Goal: Task Accomplishment & Management: Use online tool/utility

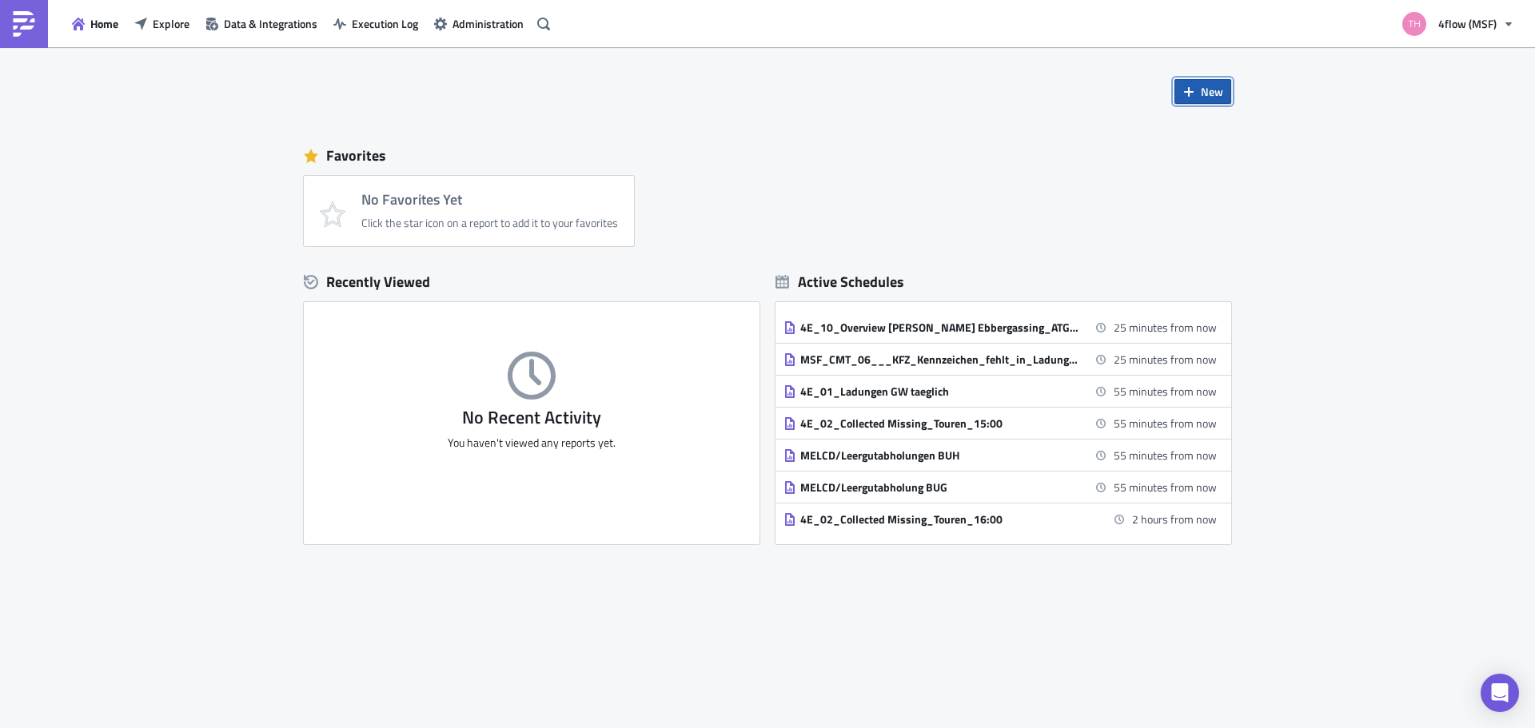
click at [1211, 98] on span "New" at bounding box center [1212, 91] width 22 height 17
click at [1230, 134] on div "Report" at bounding box center [1256, 132] width 106 height 16
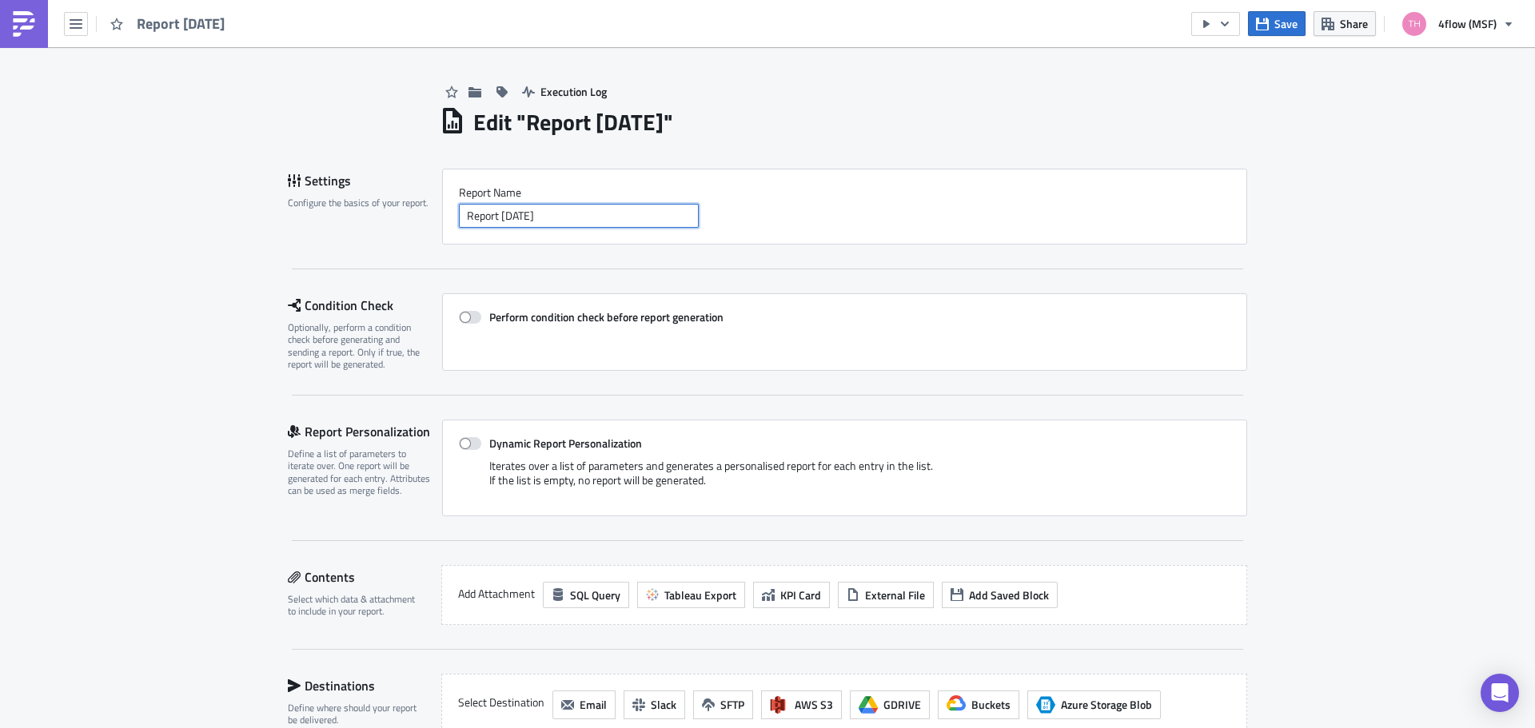
click at [565, 222] on input "Report [DATE]" at bounding box center [579, 216] width 240 height 24
click at [65, 26] on button "button" at bounding box center [76, 24] width 24 height 24
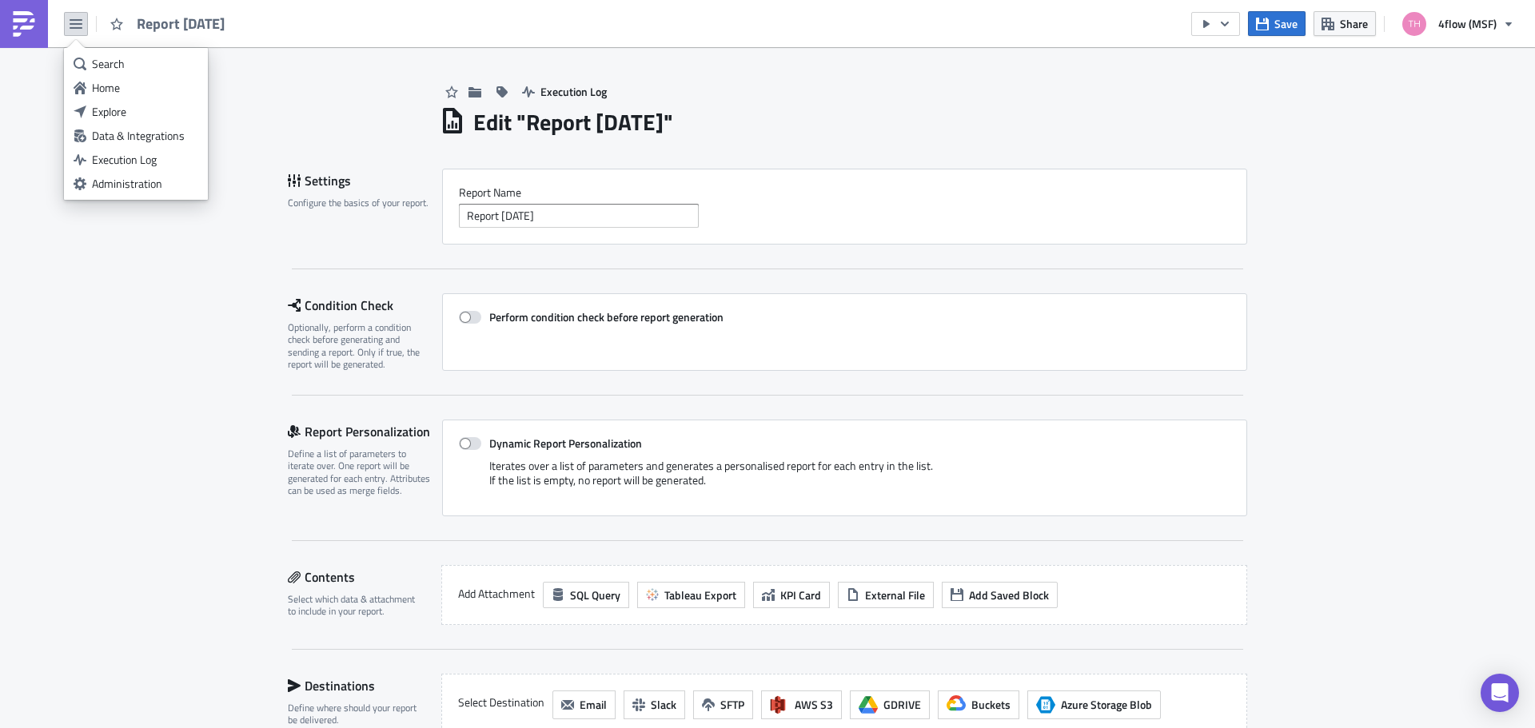
click at [26, 24] on img at bounding box center [24, 24] width 26 height 26
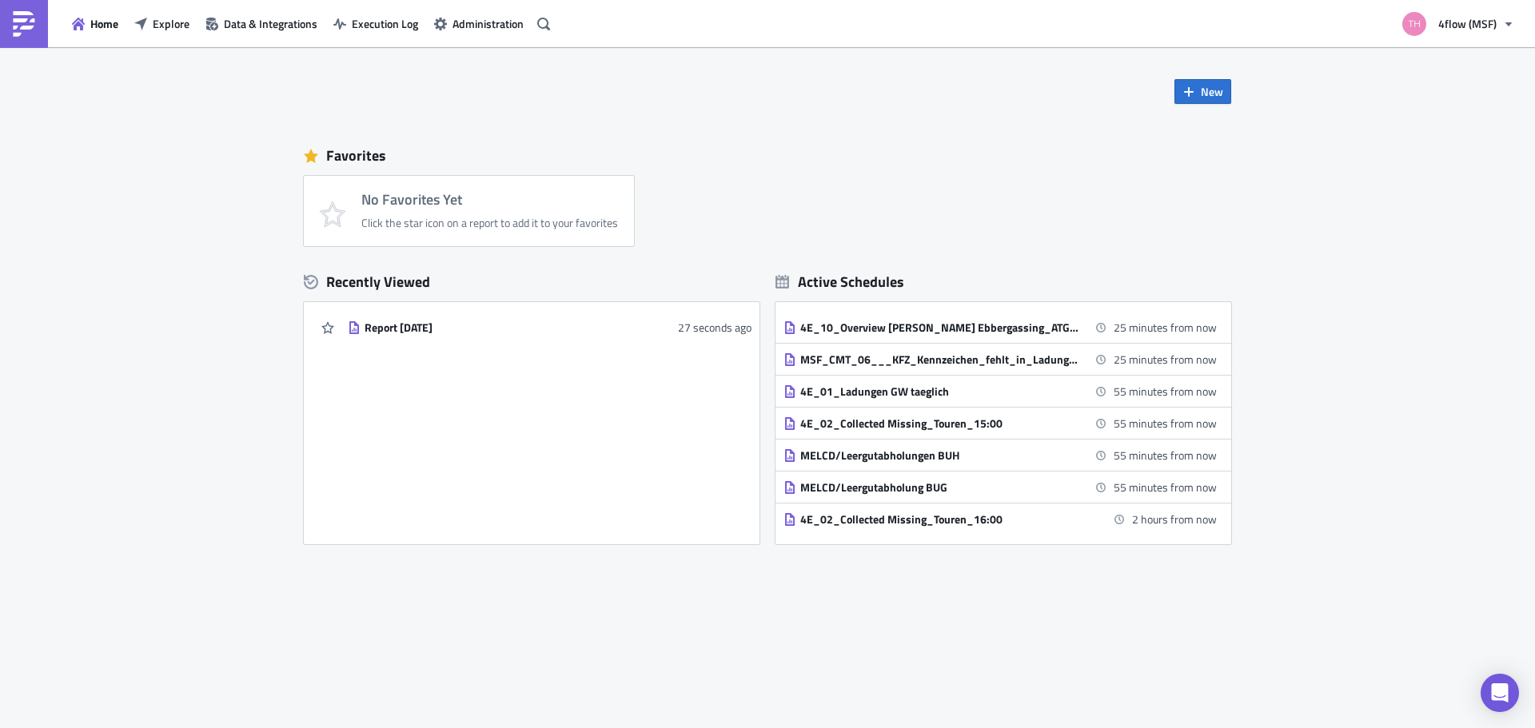
click at [669, 196] on div "No Favorites Yet Click the star icon on a report to add it to your favorites" at bounding box center [776, 211] width 944 height 70
drag, startPoint x: 928, startPoint y: 173, endPoint x: 1004, endPoint y: 178, distance: 76.9
click at [928, 173] on div "Favorites No Favorites Yet Click the star icon on a report to add it to your fa…" at bounding box center [768, 191] width 928 height 110
click at [1204, 98] on span "New" at bounding box center [1212, 91] width 22 height 17
click at [1232, 127] on div "Report" at bounding box center [1256, 132] width 106 height 16
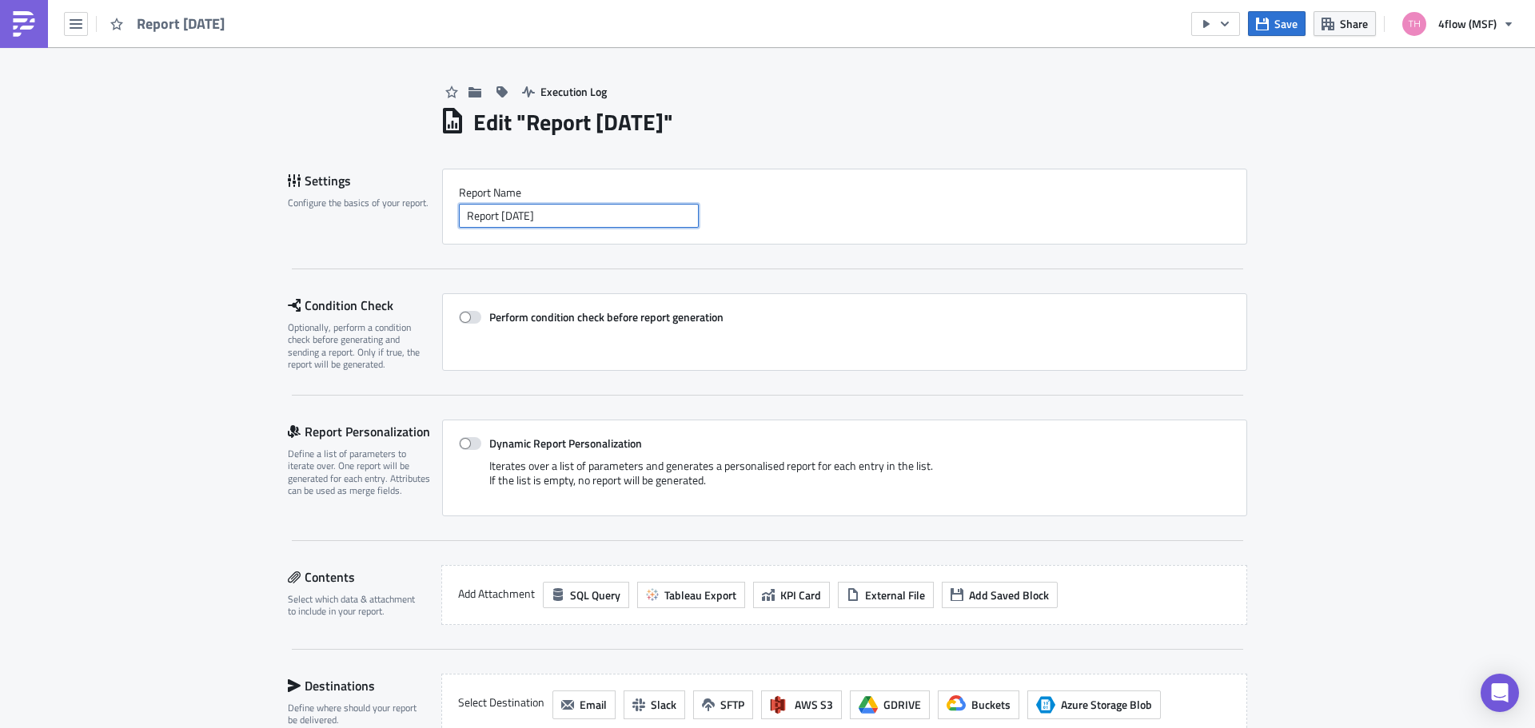
click at [624, 221] on input "Report [DATE]" at bounding box center [579, 216] width 240 height 24
drag, startPoint x: 654, startPoint y: 215, endPoint x: 254, endPoint y: 226, distance: 400.0
click at [259, 226] on div "Execution Log Edit " Report [DATE] " Settings Configure the basics of your repo…" at bounding box center [767, 539] width 1535 height 984
paste input "Zeus & Gamma IT Workflow IFSTA creation"
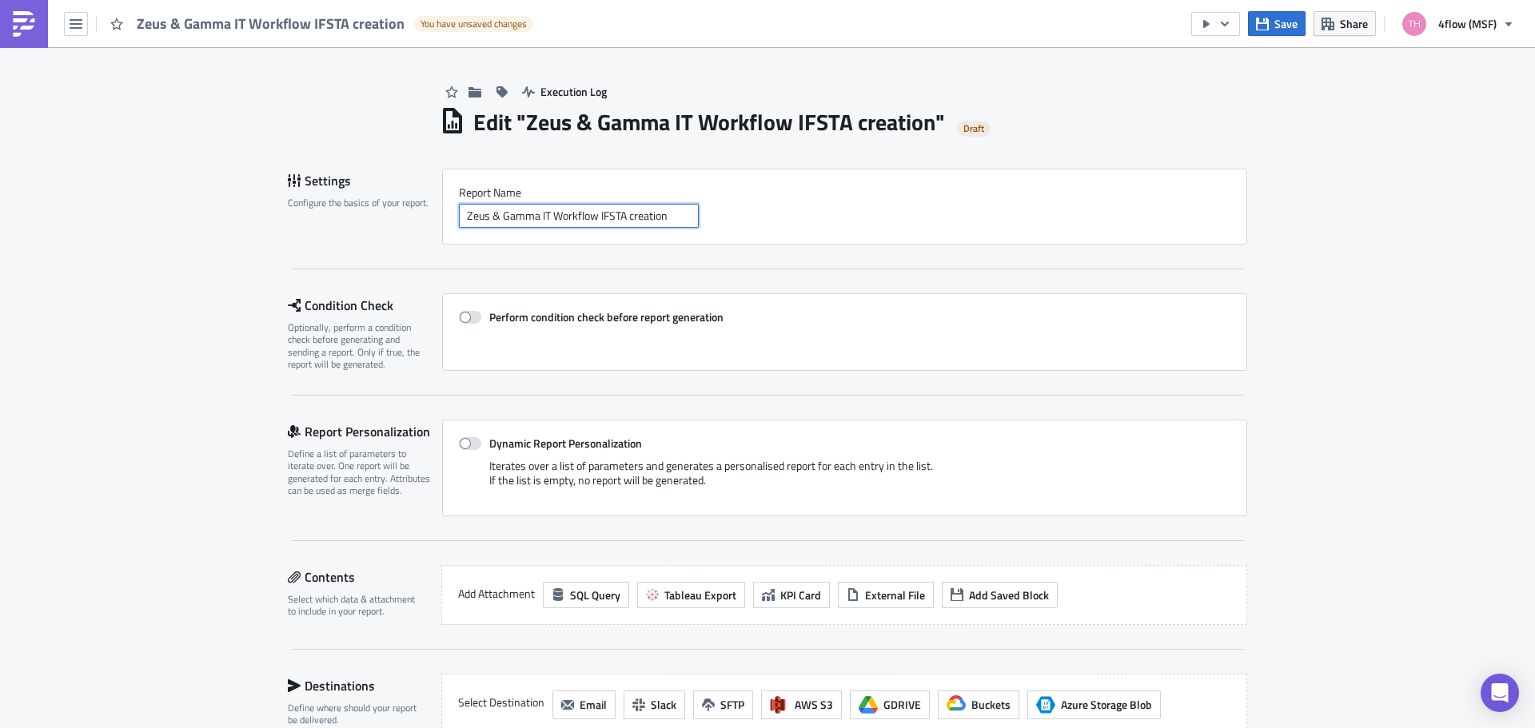
drag, startPoint x: 673, startPoint y: 218, endPoint x: 410, endPoint y: 219, distance: 263.1
click at [410, 219] on div "Settings Configure the basics of your report. Report Nam﻿e Zeus & Gamma IT Work…" at bounding box center [768, 207] width 960 height 76
click at [482, 223] on input "Zeus & Gamma IT Workflow IFSTA creation" at bounding box center [579, 216] width 240 height 24
click at [461, 217] on input "Zeus & Gamma IT Workflow IFSTA creation" at bounding box center [579, 216] width 240 height 24
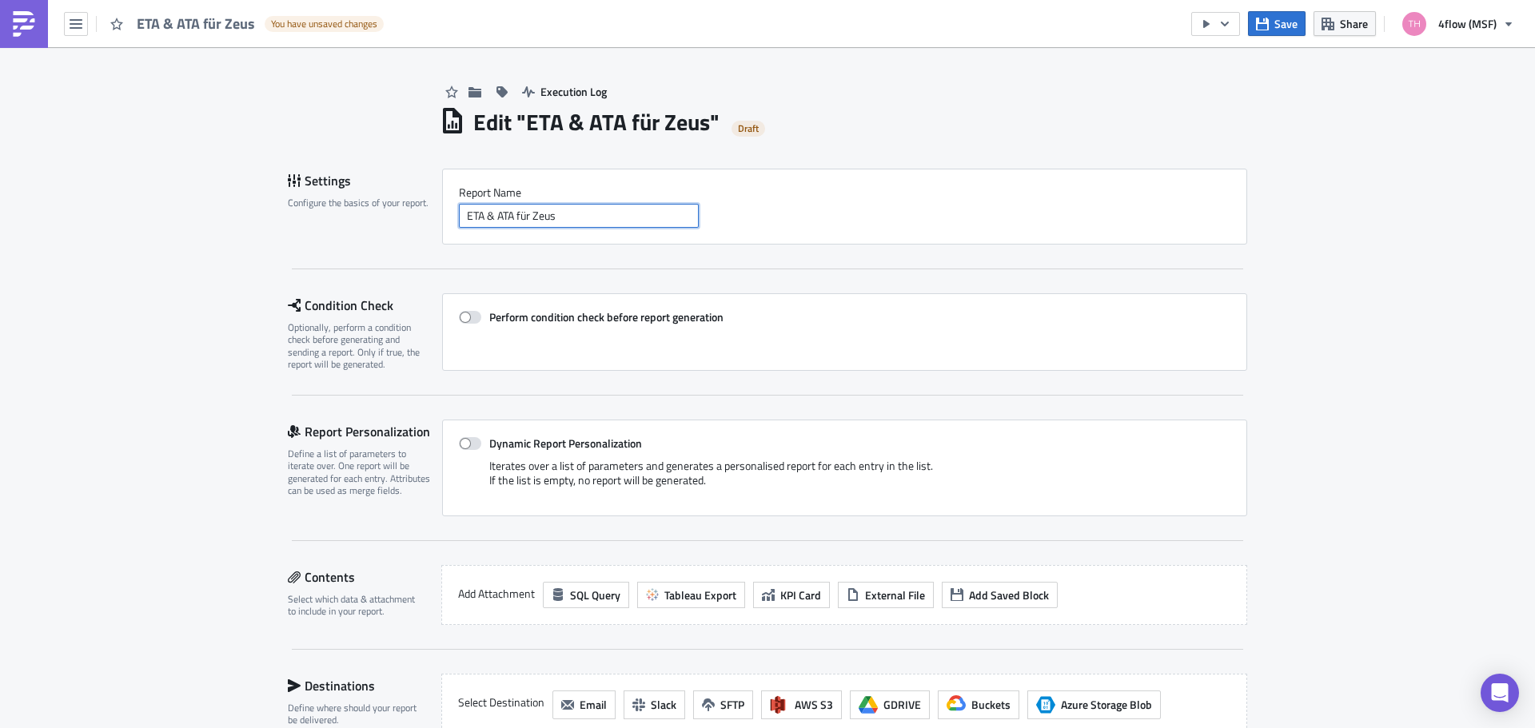
drag, startPoint x: 571, startPoint y: 215, endPoint x: 438, endPoint y: 215, distance: 132.7
click at [442, 215] on div "Report Nam﻿e ETA & ATA für Zeus" at bounding box center [844, 207] width 805 height 76
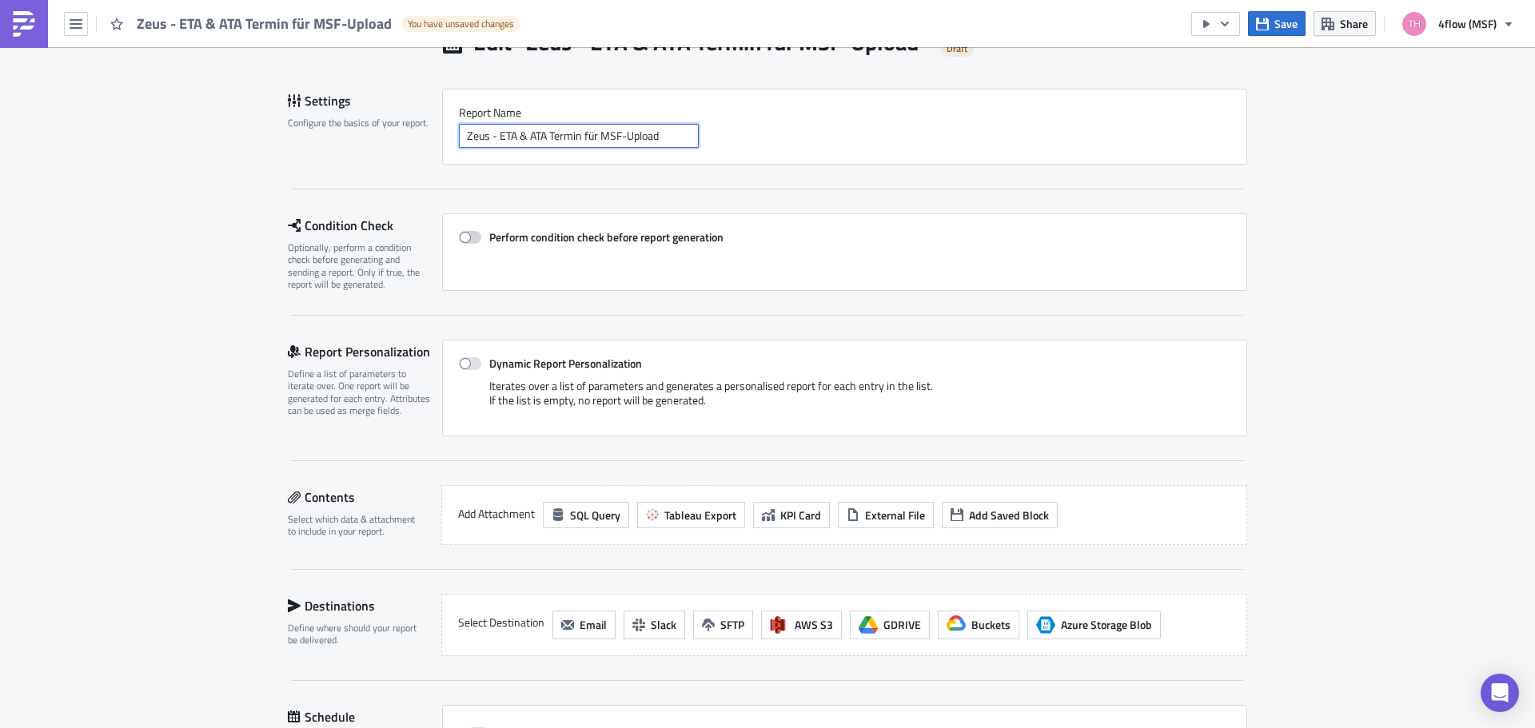
type input "Zeus - ETA & ATA Termin für MSF-Upload"
click at [464, 241] on span at bounding box center [470, 237] width 22 height 13
click at [464, 241] on input "Perform condition check before report generation" at bounding box center [467, 238] width 10 height 10
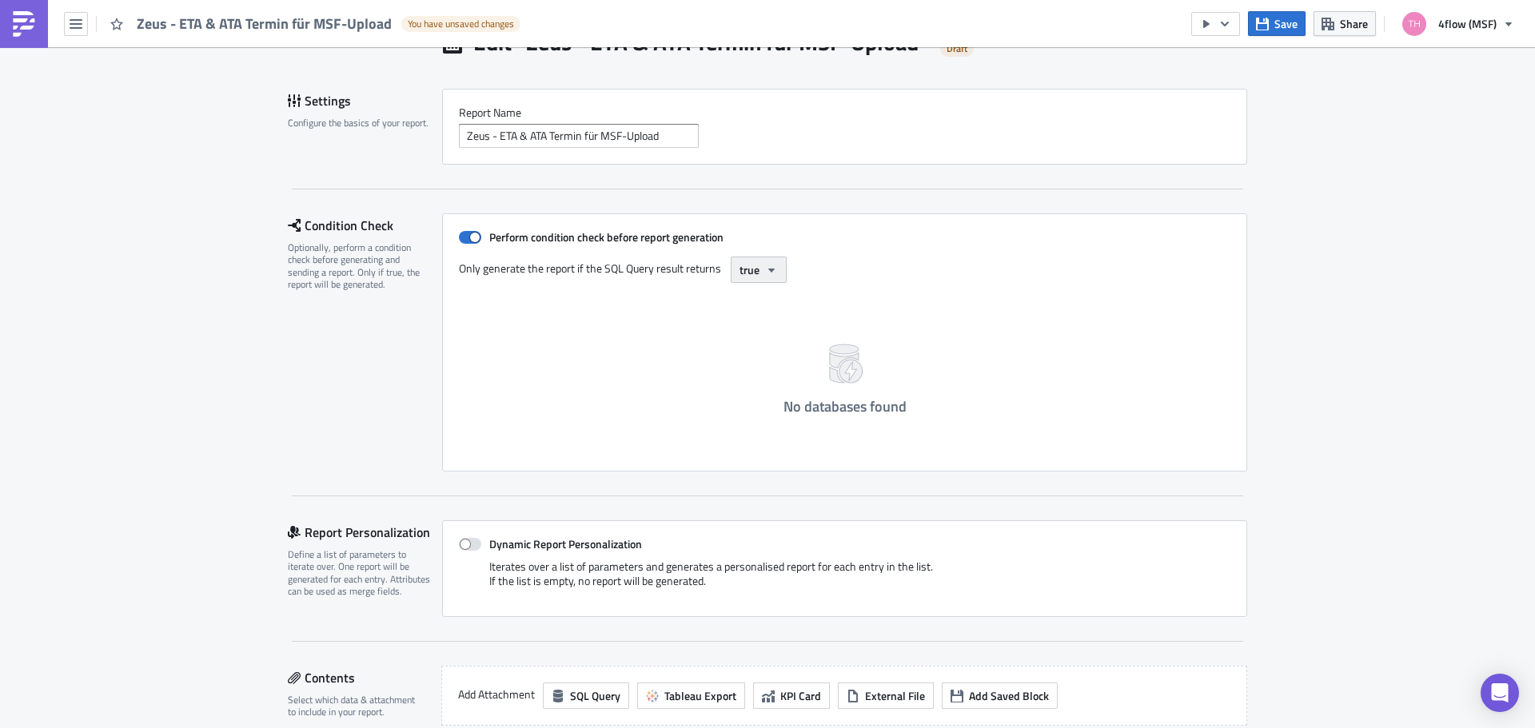
click at [758, 273] on button "true" at bounding box center [759, 270] width 56 height 26
click at [516, 326] on div "No databases found" at bounding box center [845, 375] width 772 height 160
click at [464, 241] on span at bounding box center [470, 237] width 22 height 13
click at [464, 241] on input "Perform condition check before report generation" at bounding box center [467, 238] width 10 height 10
checkbox input "false"
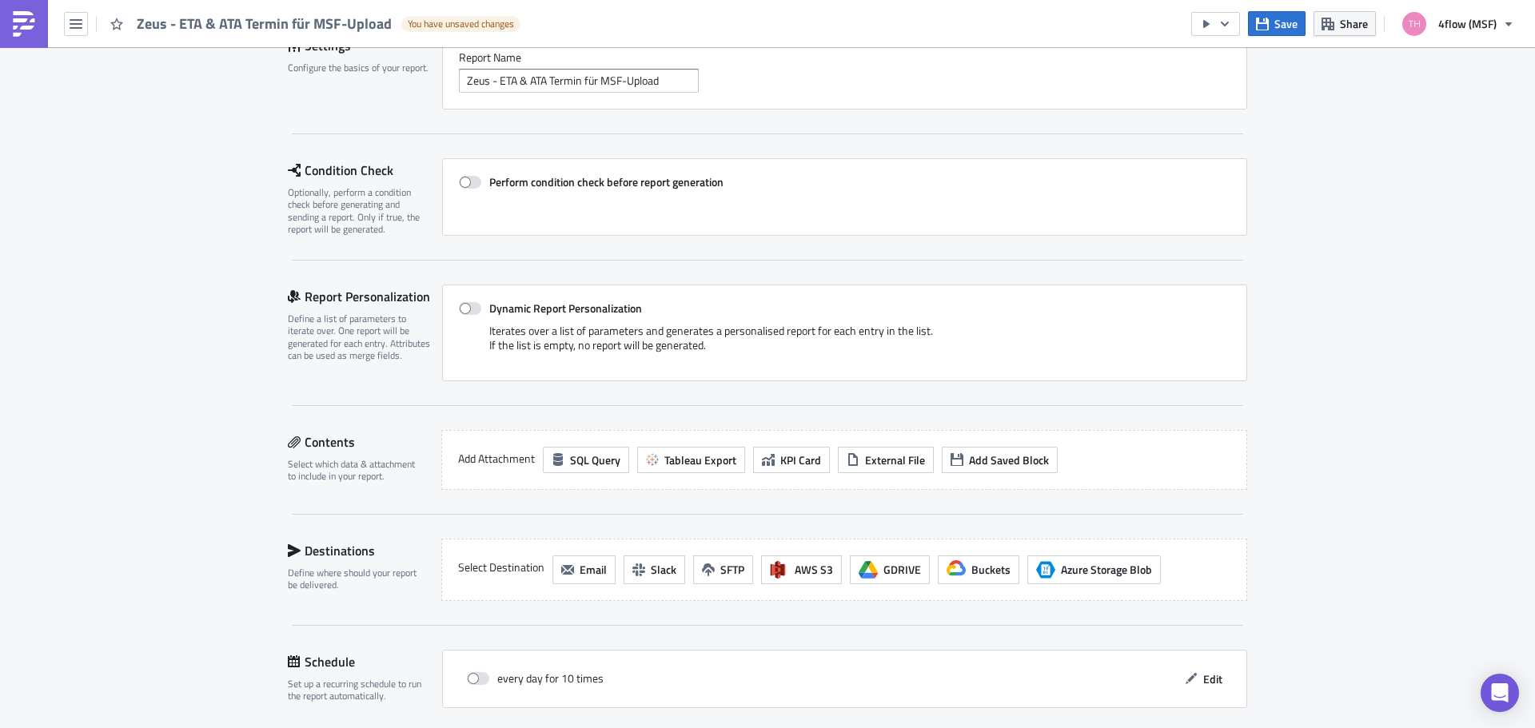
scroll to position [240, 0]
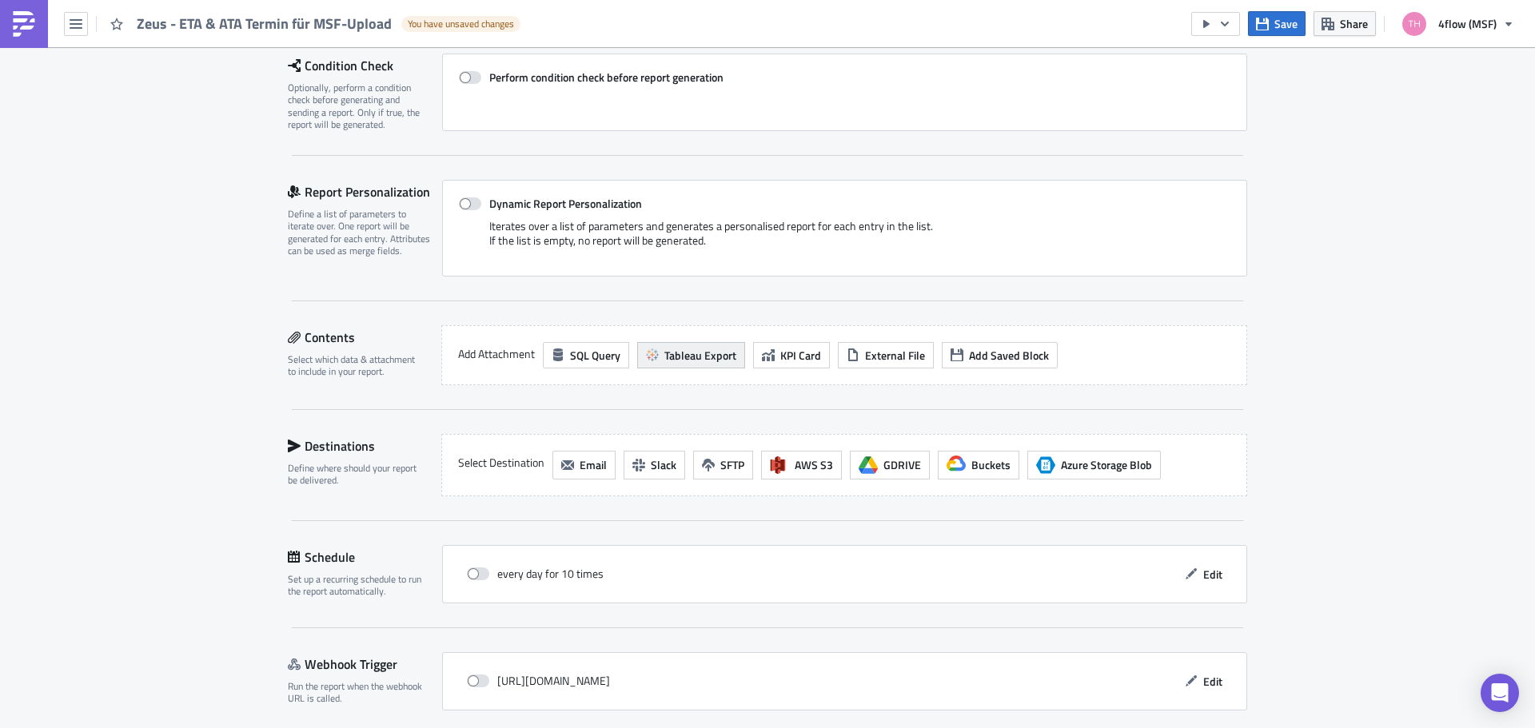
click at [664, 351] on span "Tableau Export" at bounding box center [700, 355] width 72 height 17
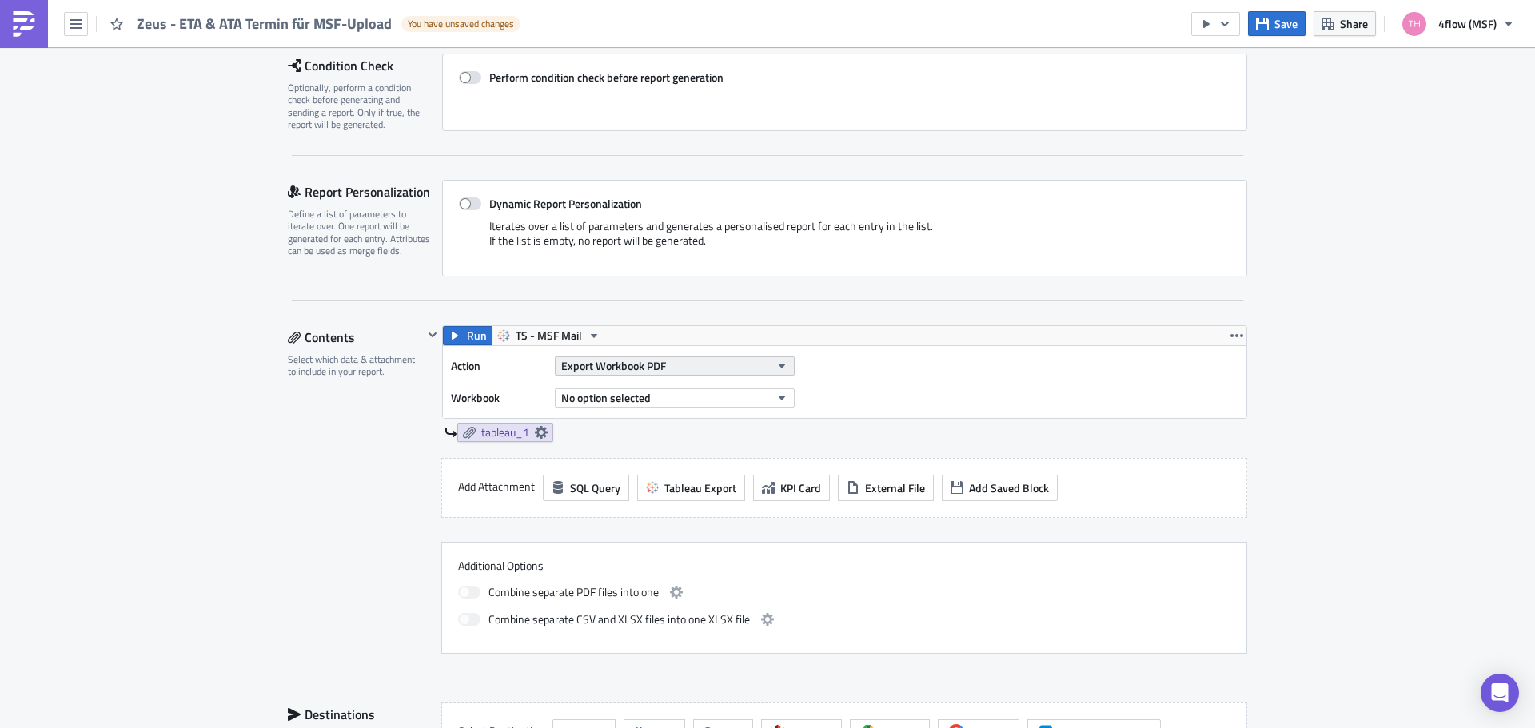
click at [685, 370] on button "Export Workbook PDF" at bounding box center [675, 366] width 240 height 19
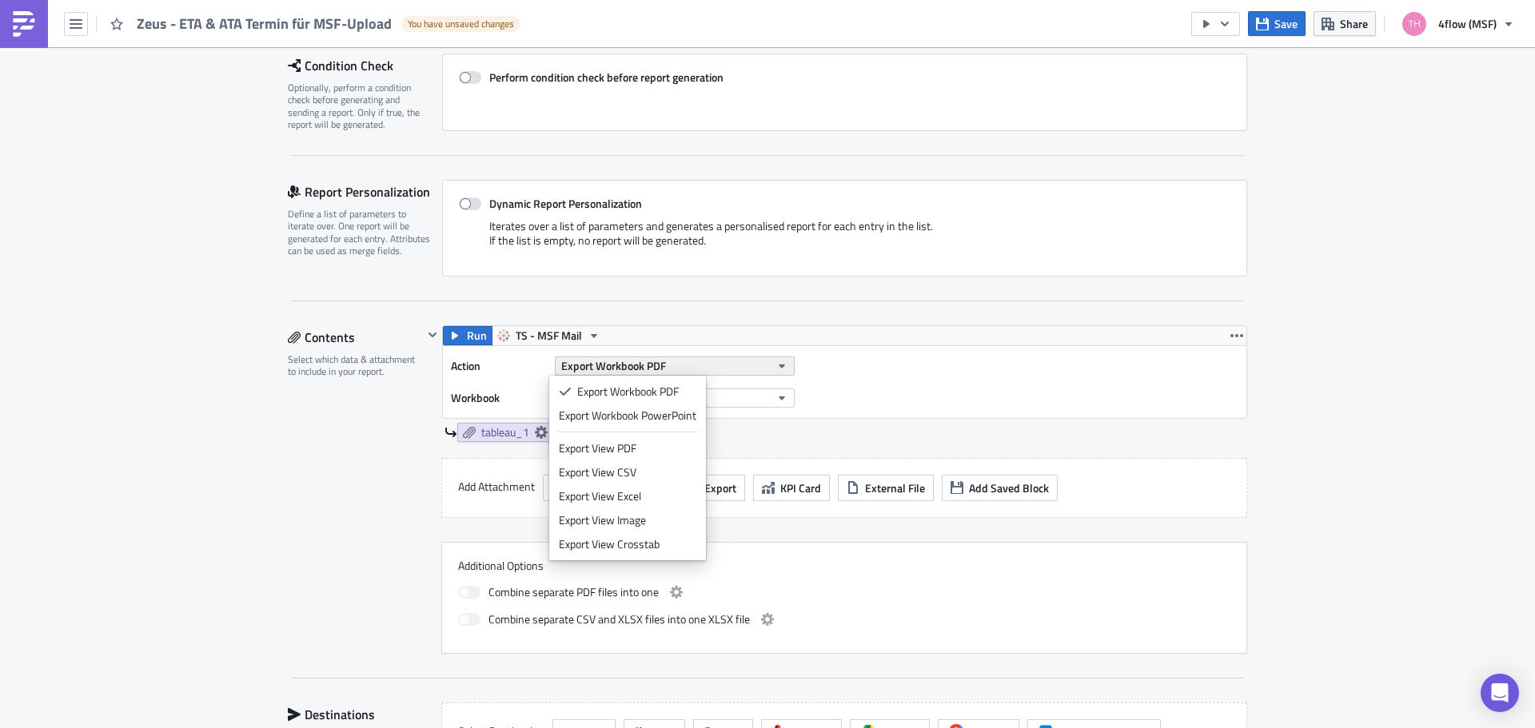
click at [759, 365] on button "Export Workbook PDF" at bounding box center [675, 366] width 240 height 19
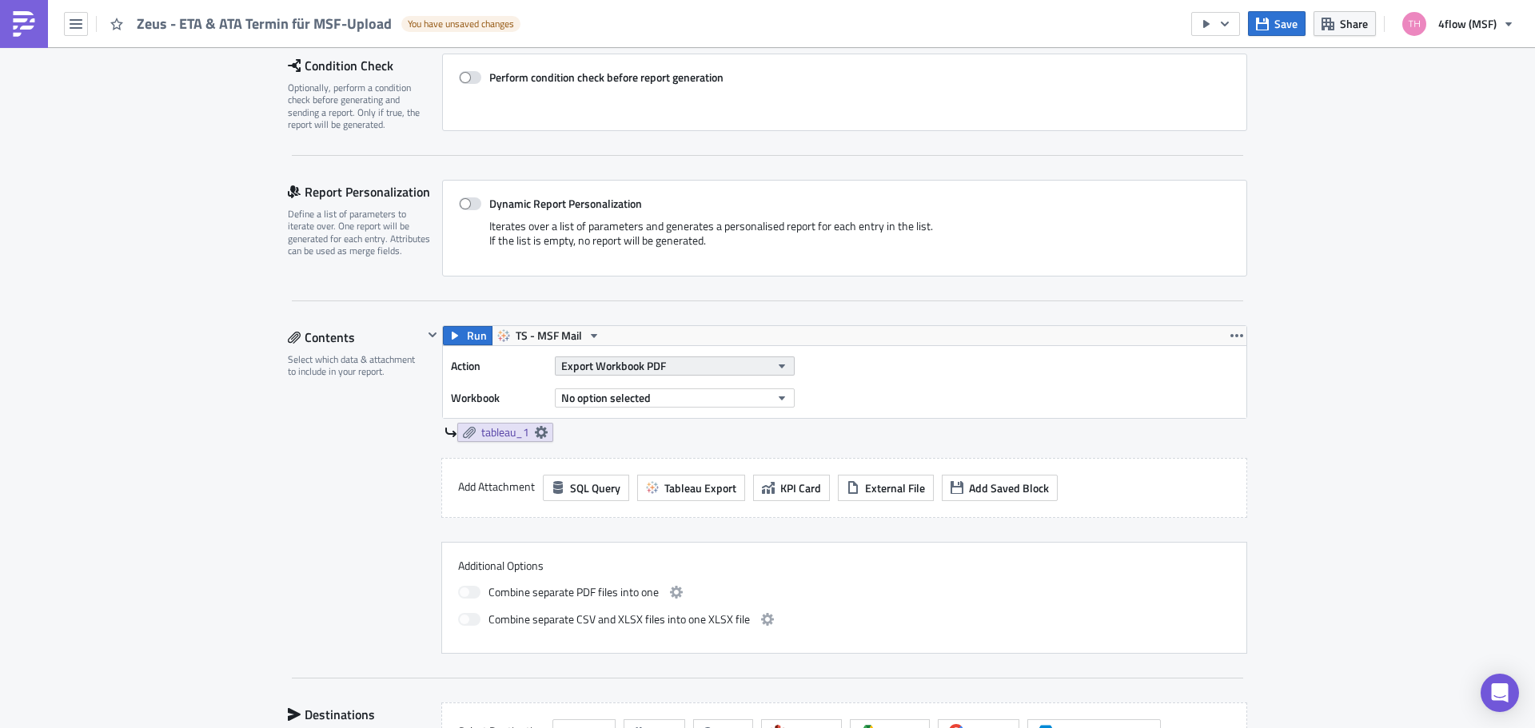
click at [759, 365] on button "Export Workbook PDF" at bounding box center [675, 366] width 240 height 19
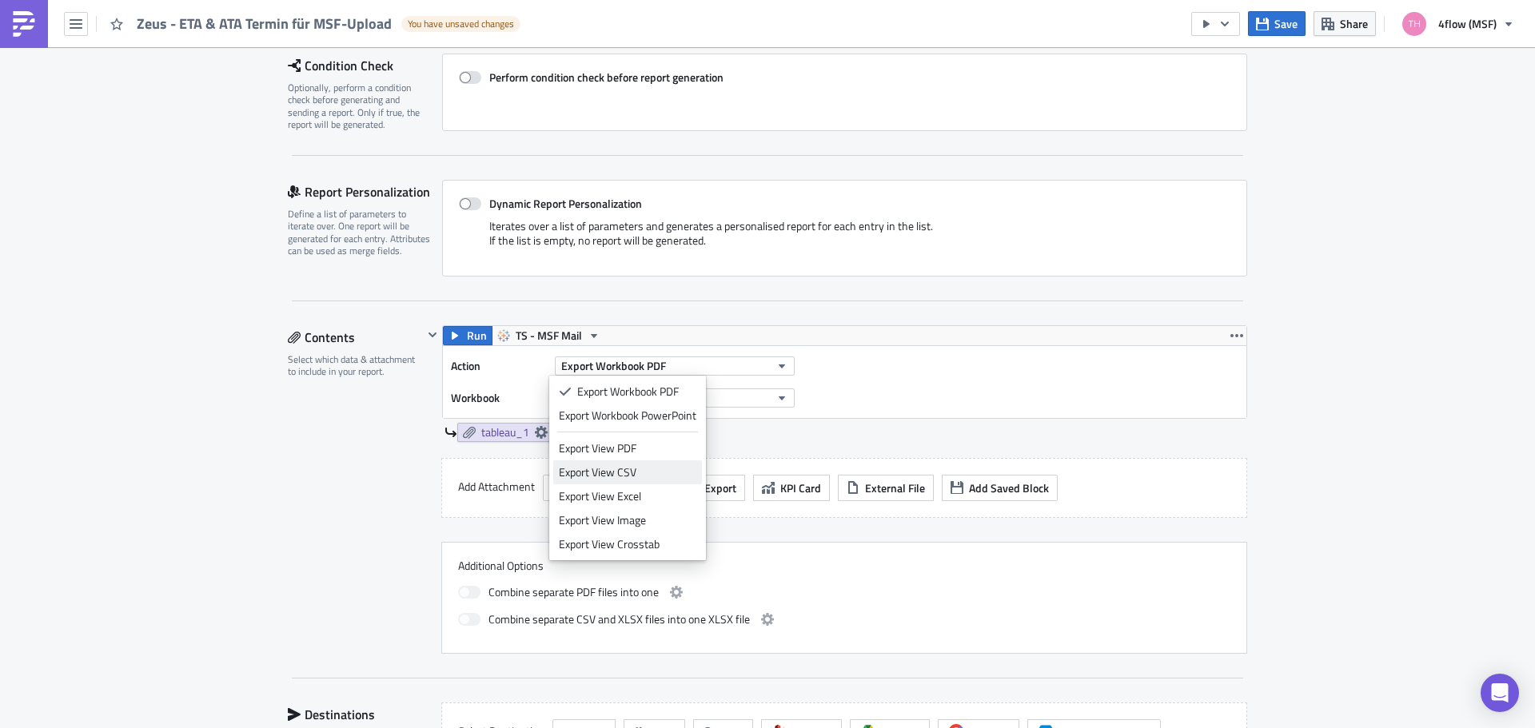
click at [663, 465] on div "Export View CSV" at bounding box center [628, 473] width 138 height 16
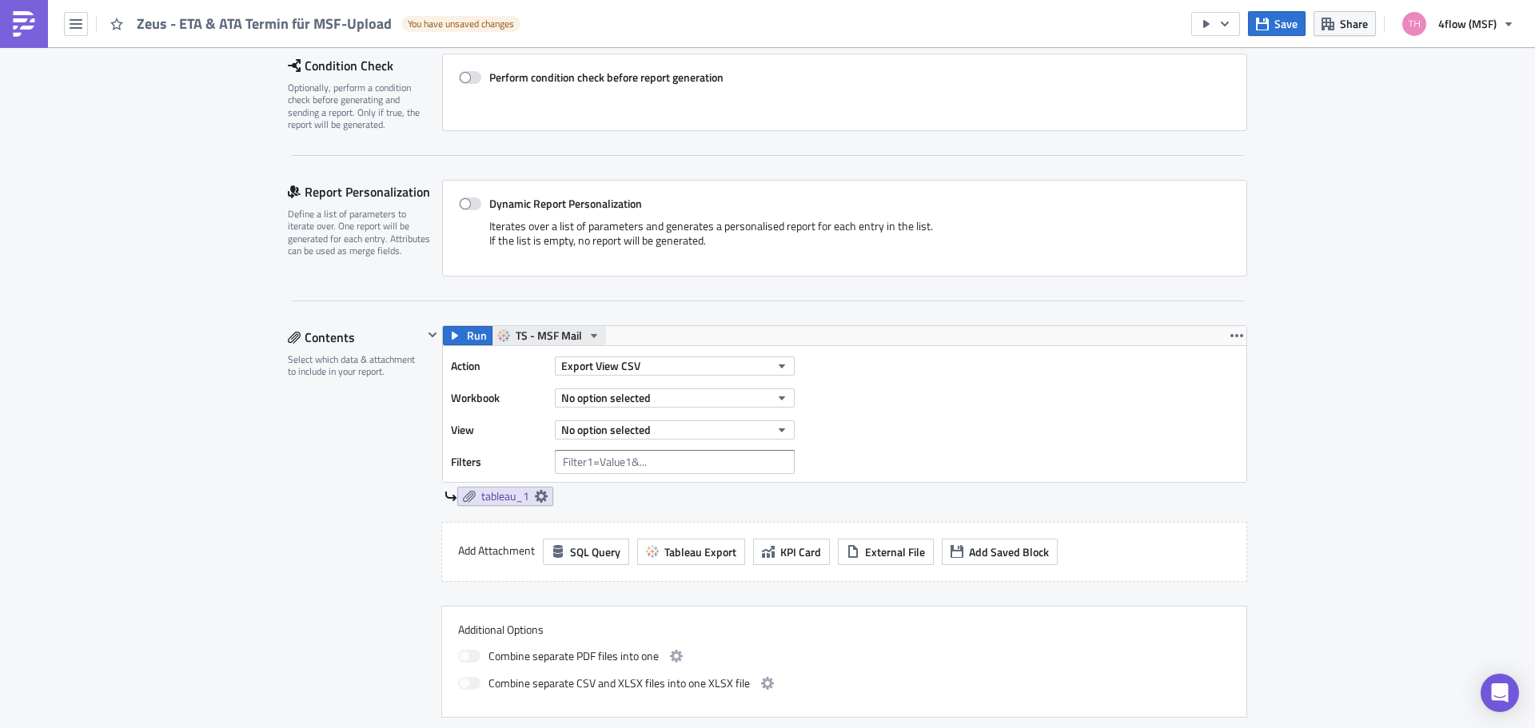
click at [562, 342] on span "TS - MSF Mail" at bounding box center [549, 335] width 66 height 19
click at [862, 382] on div "Action Export View CSV Workbook No option selected View No option selected Filt…" at bounding box center [845, 414] width 804 height 136
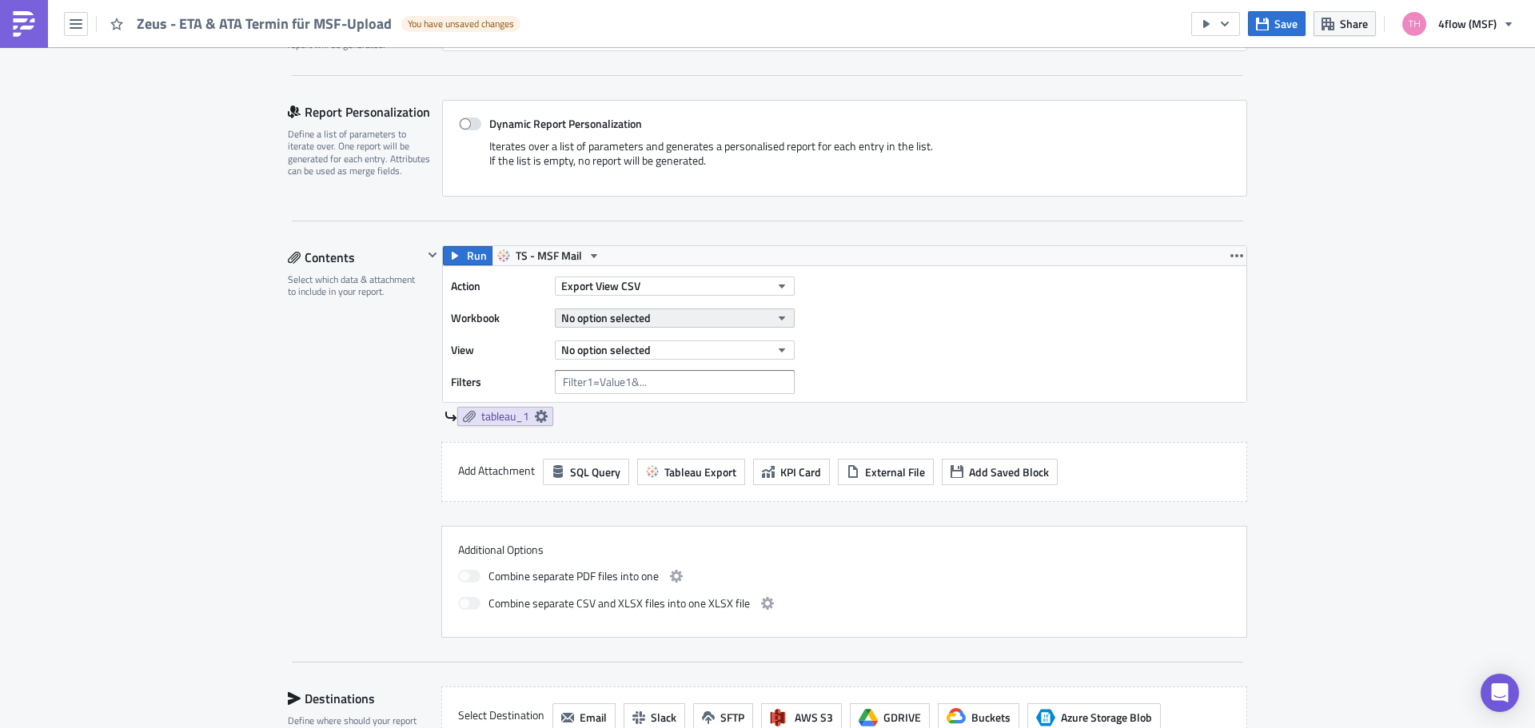
click at [664, 325] on button "No option selected" at bounding box center [675, 318] width 240 height 19
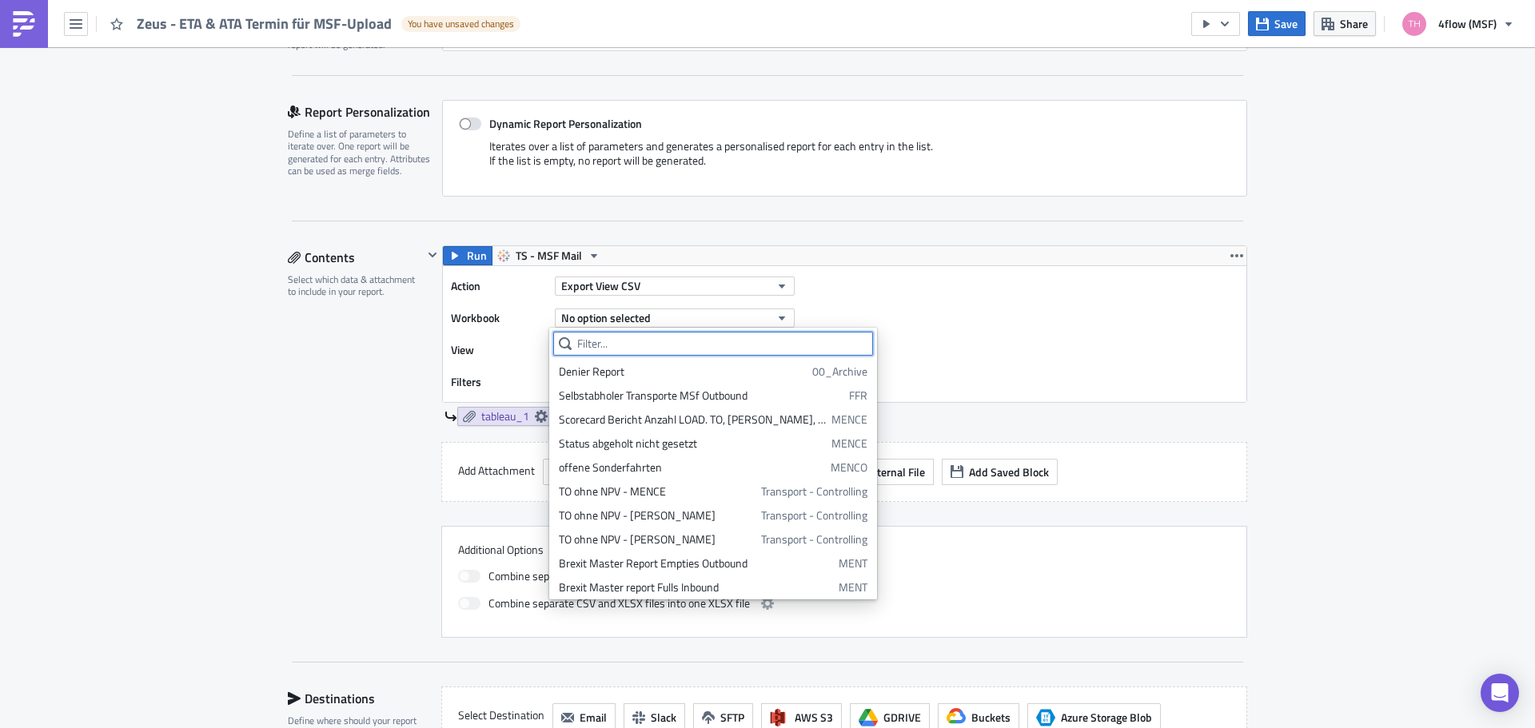
paste input "Zeus & Gamma IT Workflow IFSTA creation"
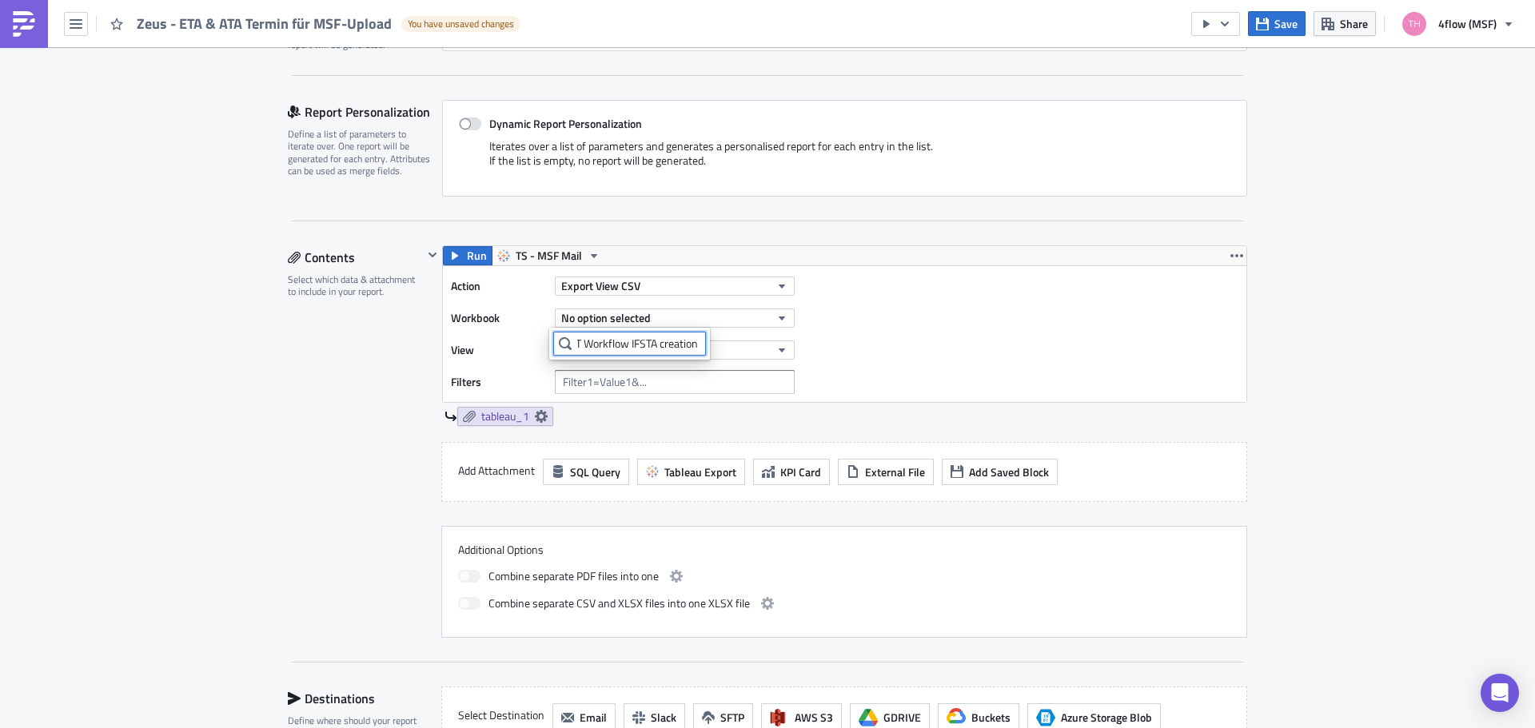
scroll to position [0, 0]
drag, startPoint x: 686, startPoint y: 345, endPoint x: 490, endPoint y: 345, distance: 195.9
click at [490, 345] on body "Zeus - ETA & ATA Termin für MSF-Upload You have unsaved changes Save Share 4flo…" at bounding box center [767, 365] width 1535 height 731
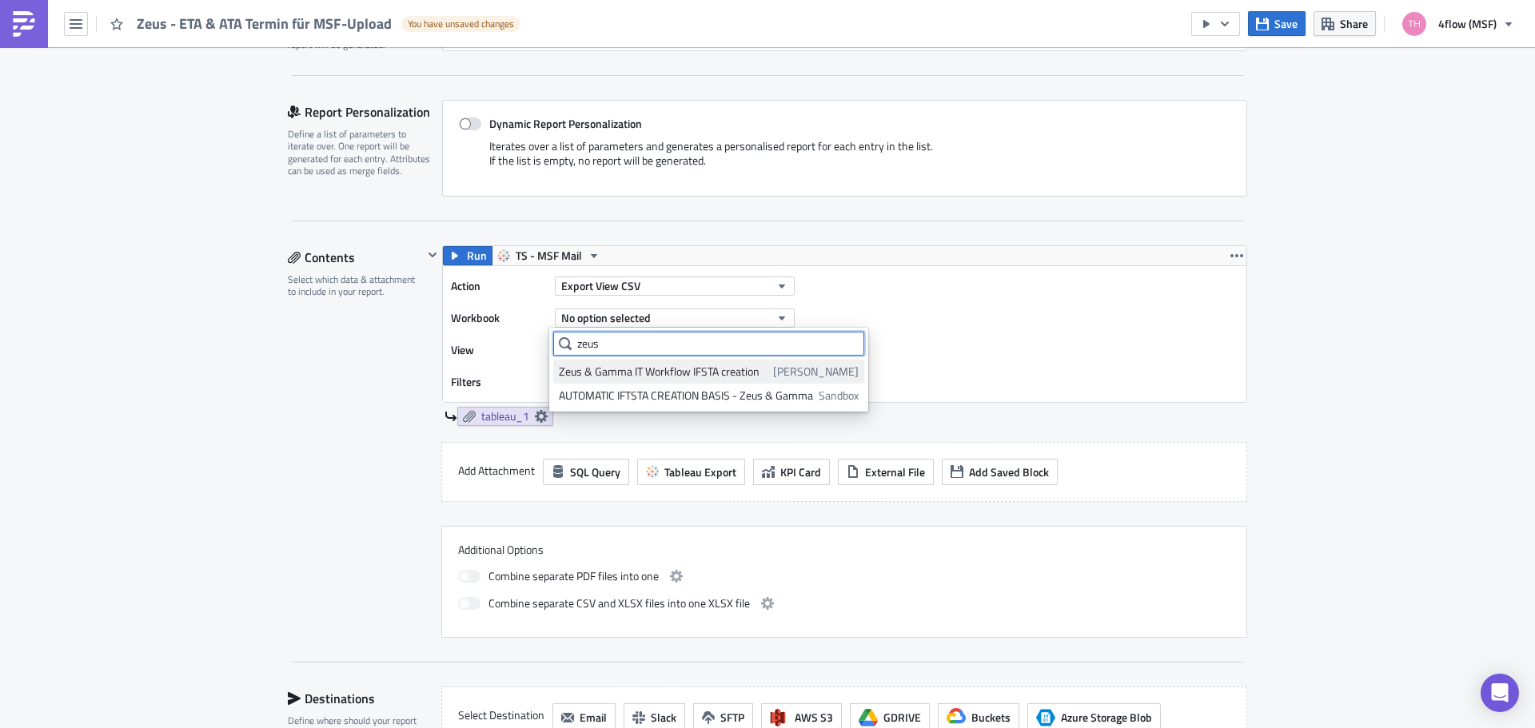
type input "zeus"
click at [640, 371] on div "Zeus & Gamma IT Workflow IFSTA creation" at bounding box center [663, 372] width 209 height 16
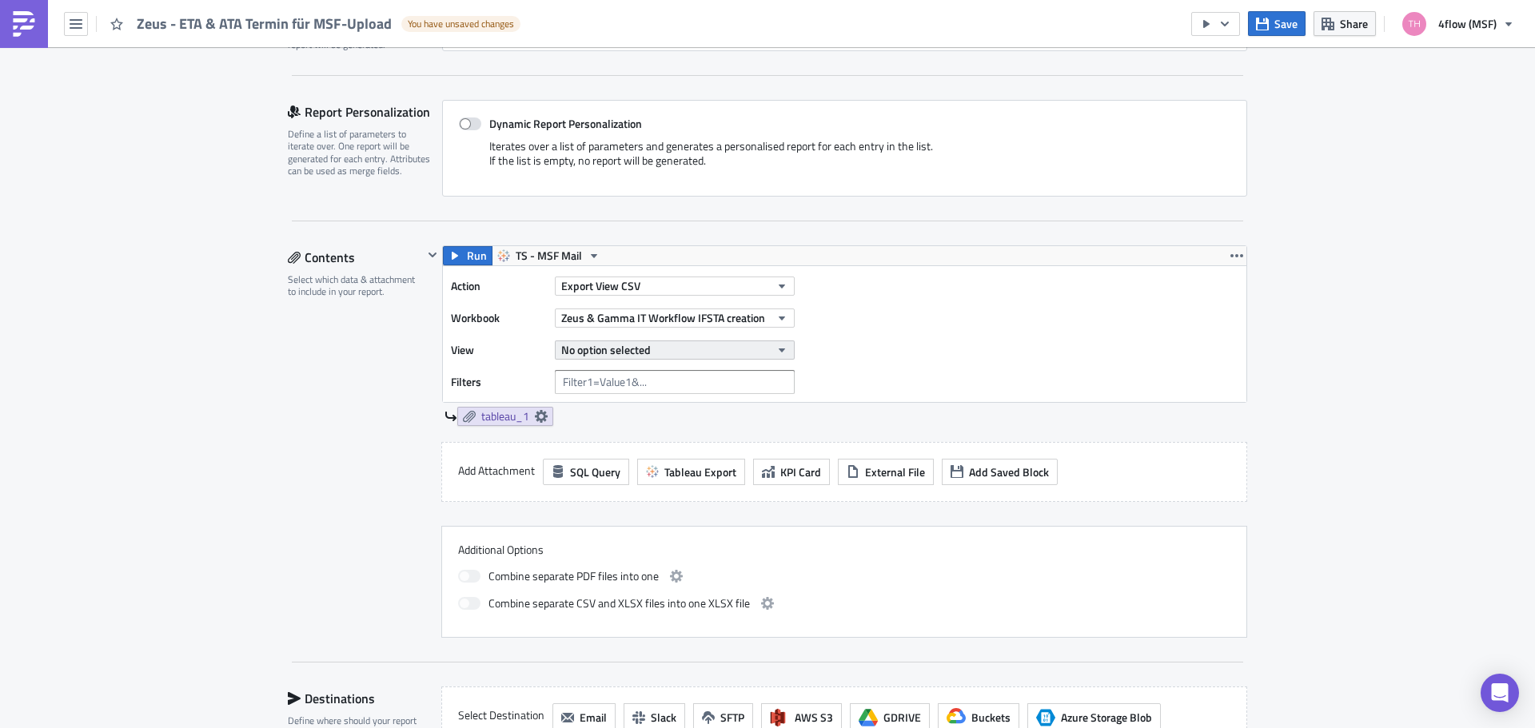
click at [637, 354] on span "No option selected" at bounding box center [606, 349] width 90 height 17
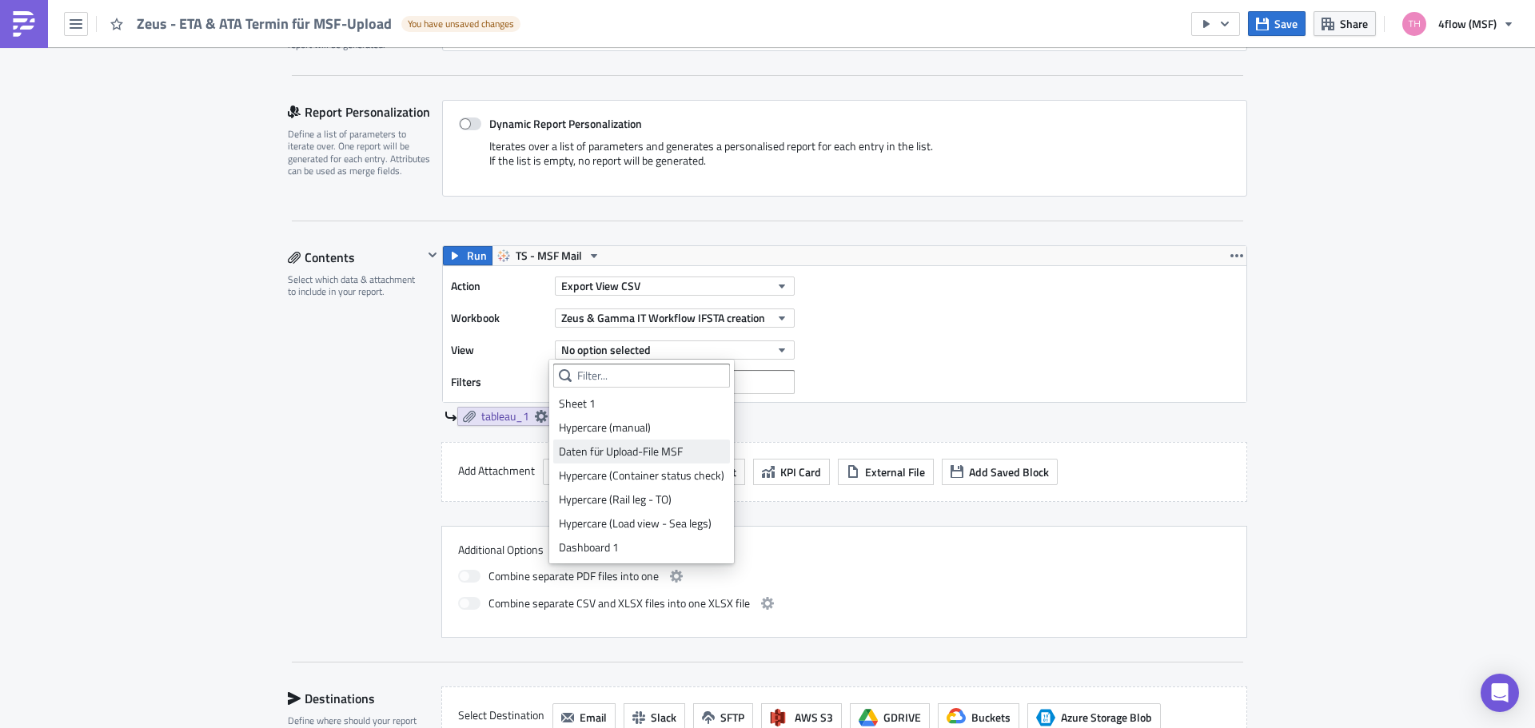
click at [623, 453] on div "Daten für Upload-File MSF" at bounding box center [642, 452] width 166 height 16
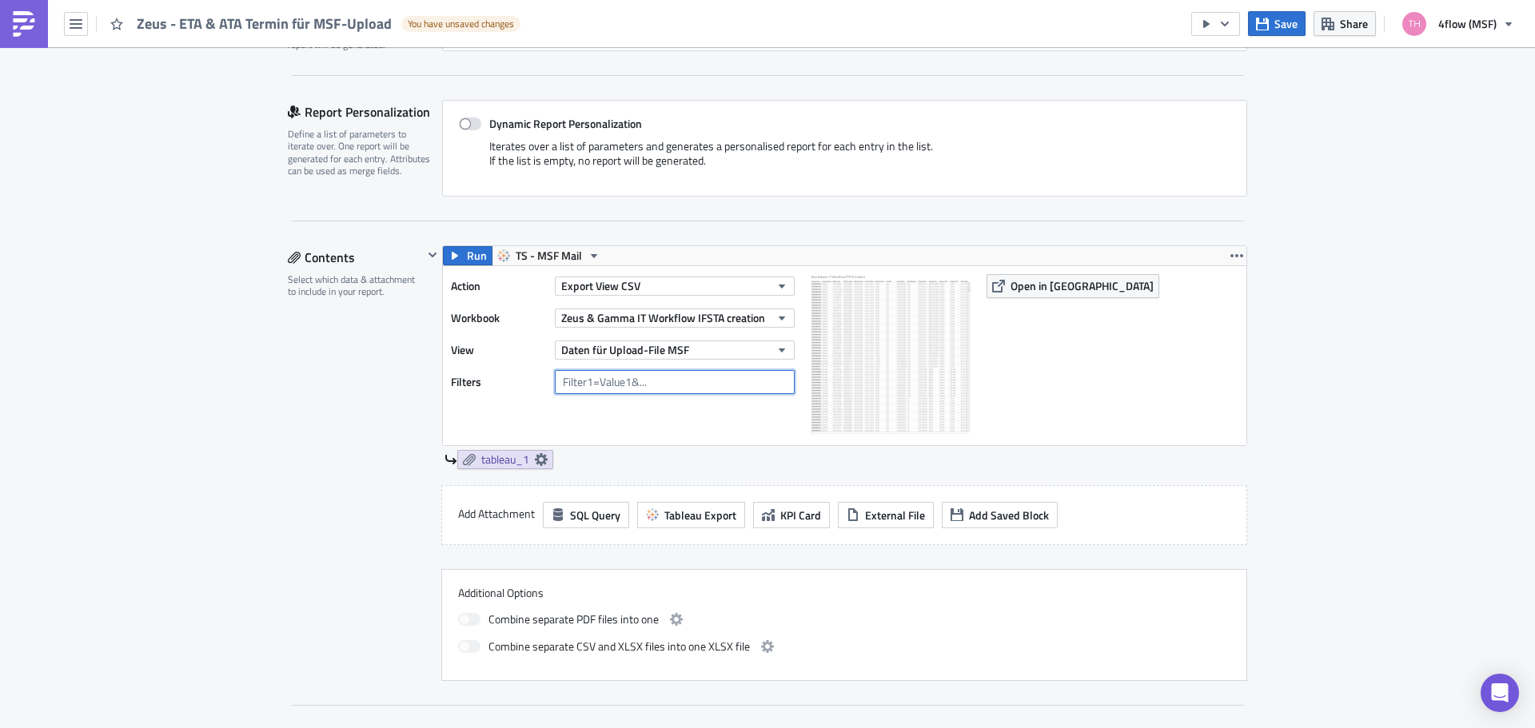
click at [662, 382] on input "text" at bounding box center [675, 382] width 240 height 24
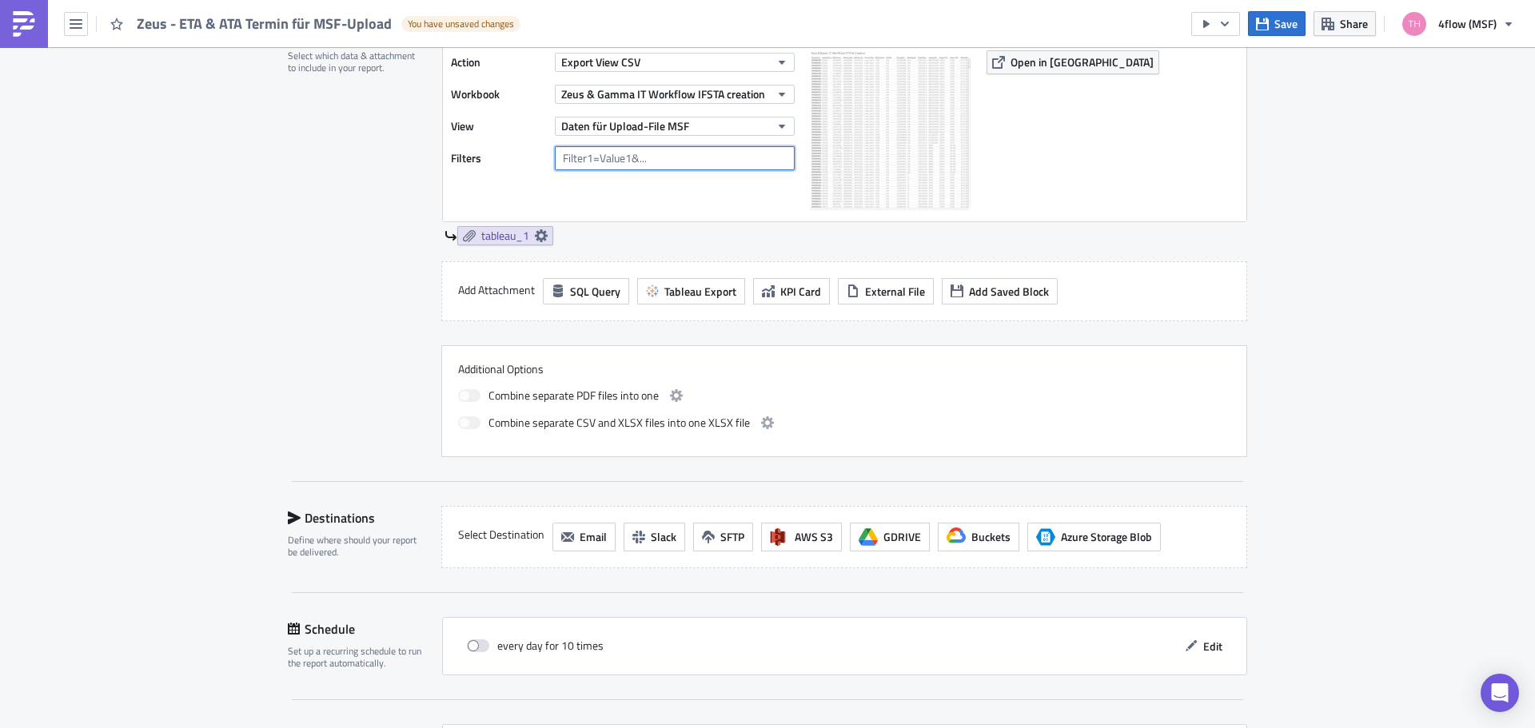
scroll to position [640, 0]
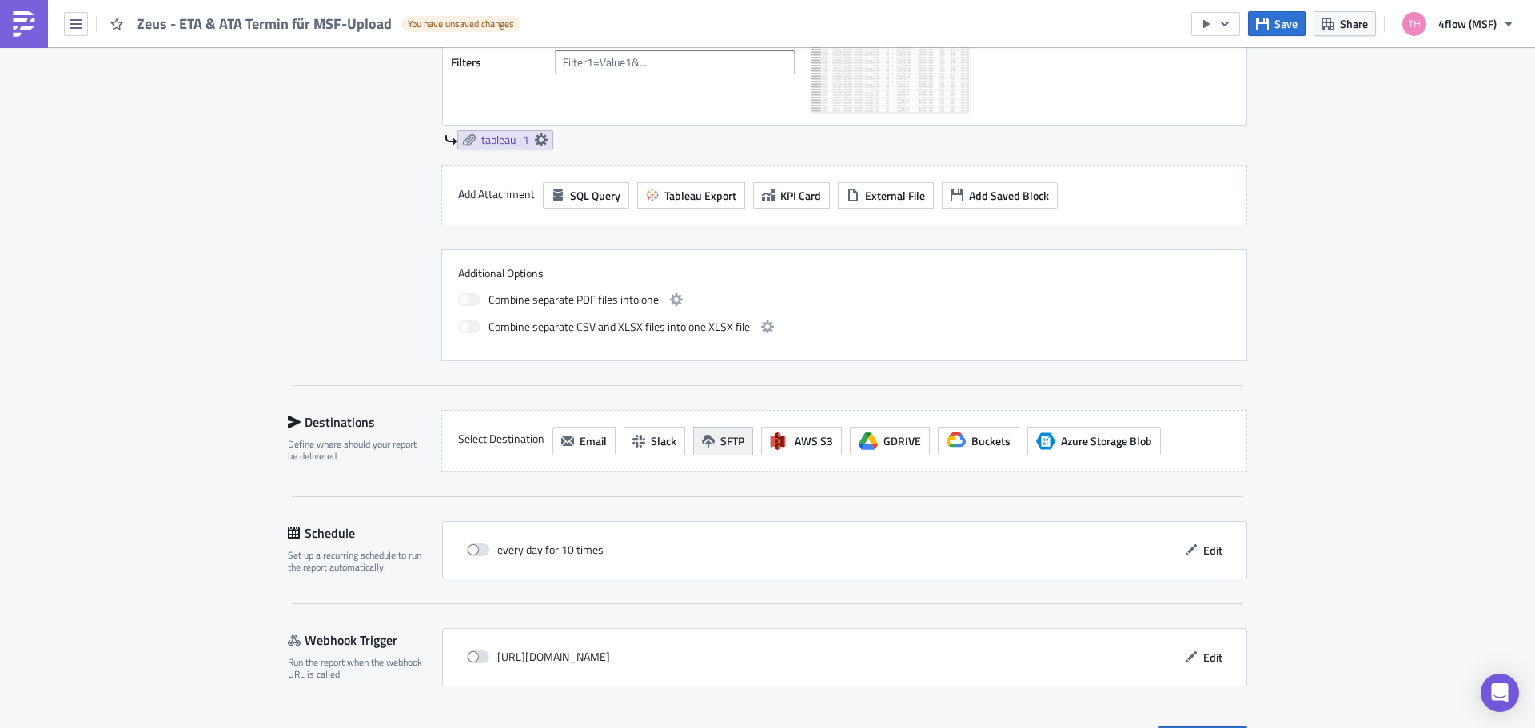
click at [720, 442] on span "SFTP" at bounding box center [732, 441] width 24 height 17
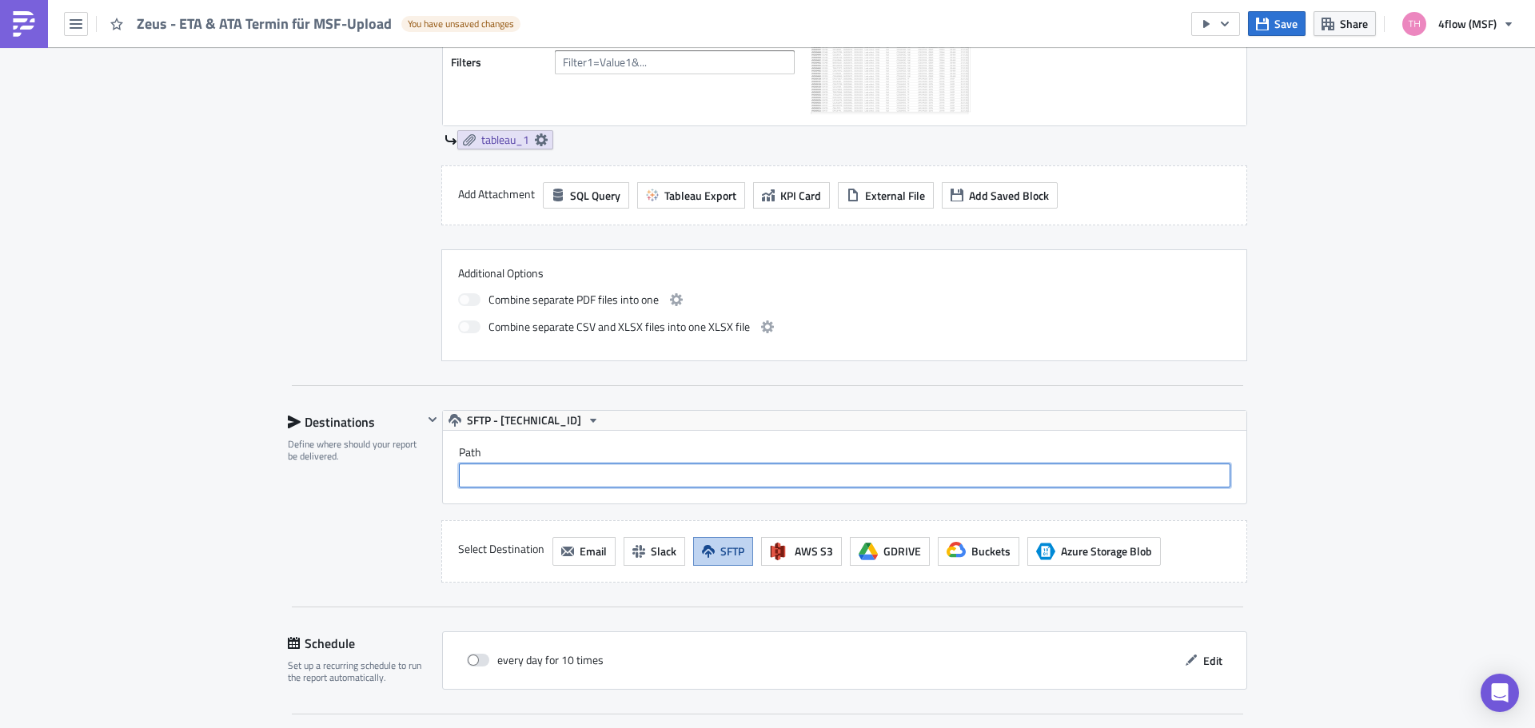
click at [619, 469] on input "text" at bounding box center [845, 476] width 772 height 24
